Goal: Check status: Check status

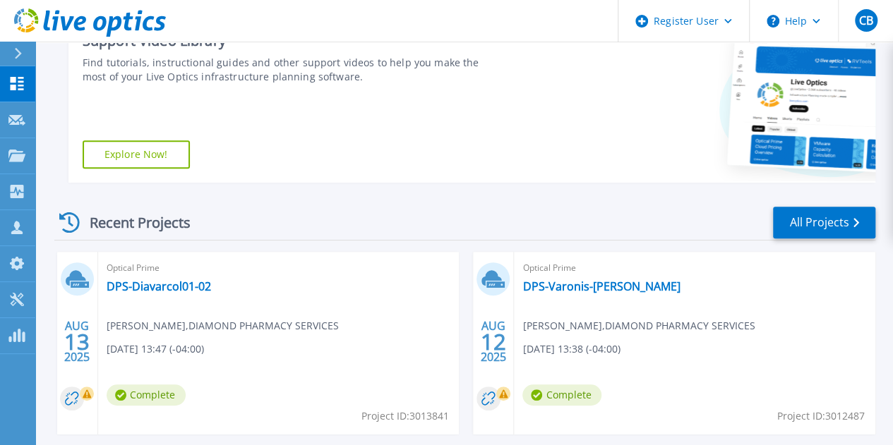
scroll to position [295, 0]
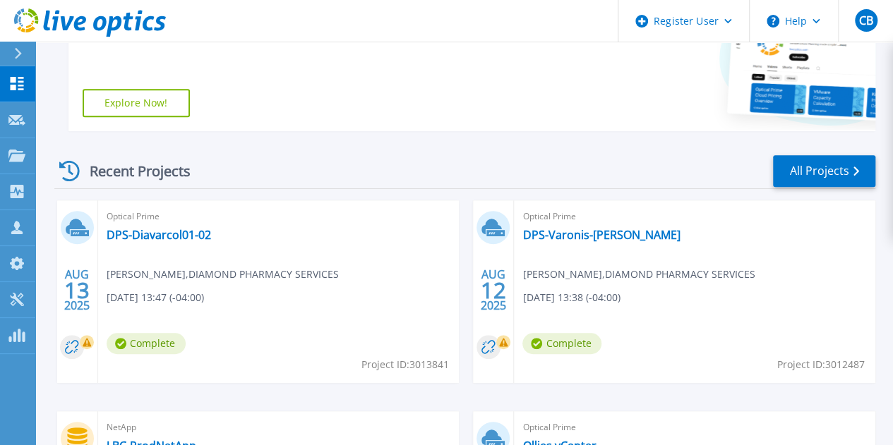
click at [173, 222] on span "Optical Prime" at bounding box center [279, 217] width 344 height 16
drag, startPoint x: 231, startPoint y: 235, endPoint x: 224, endPoint y: 246, distance: 13.1
click at [224, 246] on div "Optical Prime DPS-Diavarcol01-02 Greg Gashcom , DIAMOND PHARMACY SERVICES 08/13…" at bounding box center [278, 291] width 361 height 183
copy div "DPS-Diavarcol01-02"
click at [522, 231] on link "DPS-Varonis-[PERSON_NAME]" at bounding box center [600, 235] width 157 height 14
